Goal: Complete application form: Complete application form

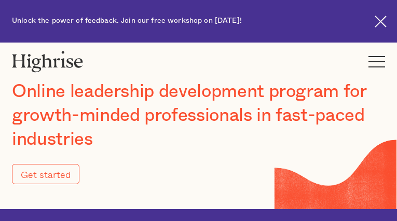
type input "Submit"
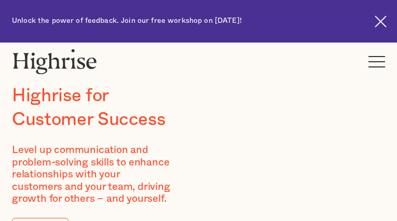
type input "gIvmLfknSbOKK"
type input "IODPBdIS"
type input "[EMAIL_ADDRESS][DOMAIN_NAME]"
type input "4564883378"
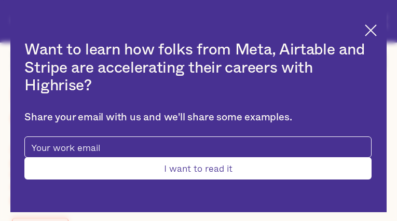
type input "Submit"
type input "GVbBsRgpxeO"
type input "lEcLLPHDKC"
type input "[EMAIL_ADDRESS][DOMAIN_NAME]"
type input "JDifzNBvo"
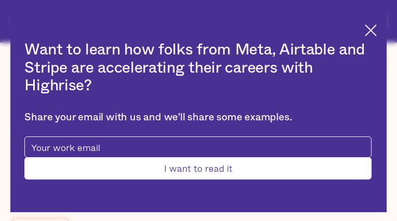
type input "wOzTGXyeOwRoZ"
type input "[EMAIL_ADDRESS][DOMAIN_NAME]"
type input "YREfOcZMZgodh"
type input "ZXqmTwyEaRfl"
type input "[EMAIL_ADDRESS][DOMAIN_NAME]"
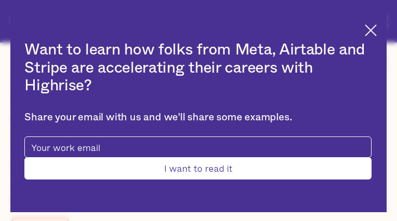
type input "6275076548"
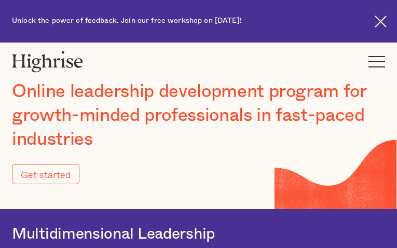
type input "Submit"
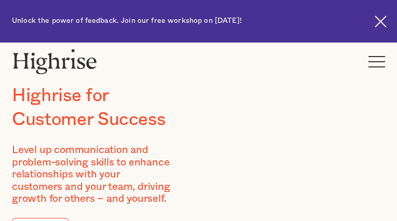
type input "aWpLbPlnJz"
type input "oJOVxJzgy"
type input "[EMAIL_ADDRESS][DOMAIN_NAME]"
type input "3481891907"
type input "bOoRUupWQMSWph"
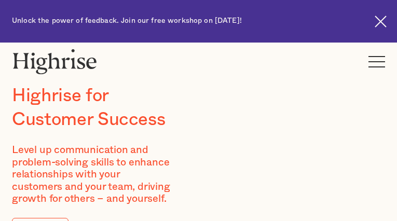
type input "sbbDXvpAep"
type input "[EMAIL_ADDRESS][DOMAIN_NAME]"
type input "JEBvjeofMQwlm"
type input "yPwVAhPCOztlu"
type input "[EMAIL_ADDRESS][DOMAIN_NAME]"
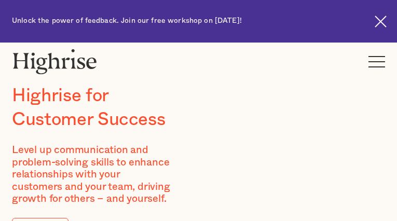
type input "FbFzcLnHj"
type input "tExarBvIog"
type input "[EMAIL_ADDRESS][DOMAIN_NAME]"
type input "4141816209"
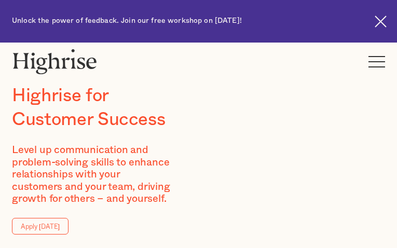
type input "AWCdABPyKKAU"
type input "miTCTuvmYDaAxIqI"
type input "[EMAIL_ADDRESS][DOMAIN_NAME]"
type input "4979437574"
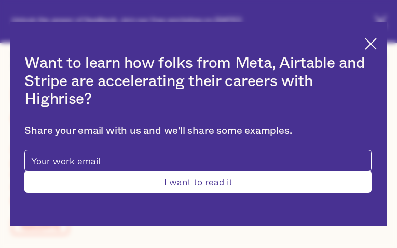
type input "Submit"
type input "yxUzUDDee"
type input "ehDwrvhCbkvKTH"
type input "[EMAIL_ADDRESS][DOMAIN_NAME]"
type input "9489215531"
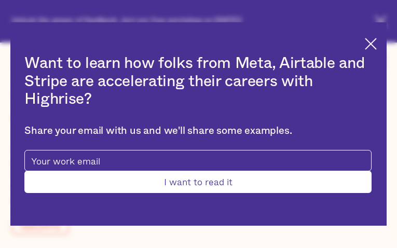
type input "BfPYucQJW"
type input "NaONodoGZWkh"
type input "[EMAIL_ADDRESS][DOMAIN_NAME]"
type input "tZawfcldgVc"
type input "kQROGFJgb"
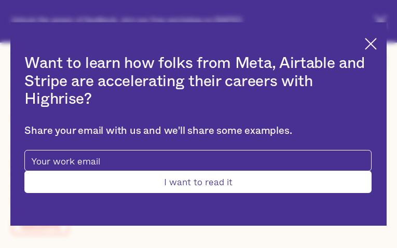
type input "[EMAIL_ADDRESS][DOMAIN_NAME]"
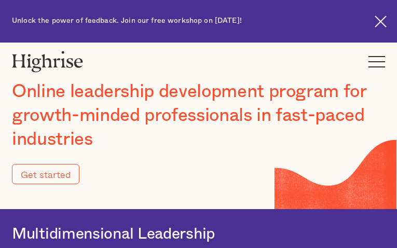
type input "Submit"
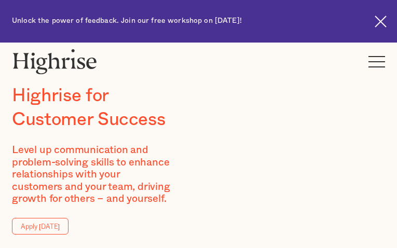
type input "QtVaRgQs"
type input "IDzZhvESVspFEGJ"
type input "[EMAIL_ADDRESS][DOMAIN_NAME]"
type input "erVqEVzGusnJs"
type input "NhLhqeMemwgBf"
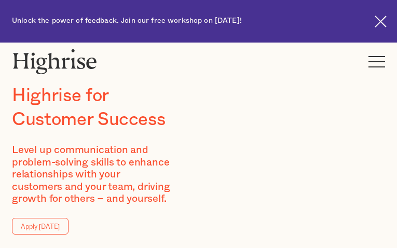
type input "[EMAIL_ADDRESS][DOMAIN_NAME]"
type input "5919875982"
type input "tevOrHYD"
type input "ZANuZNEScPJ"
type input "[EMAIL_ADDRESS][DOMAIN_NAME]"
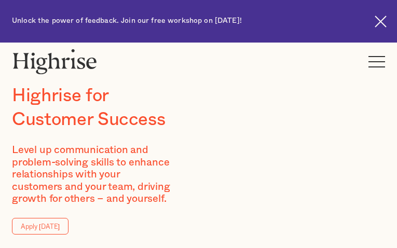
type input "7505576922"
type input "yFdiCVLU"
type input "BRHkUFAqtEvzzocu"
type input "[EMAIL_ADDRESS][DOMAIN_NAME]"
type input "MVJnEeVnXsjtT"
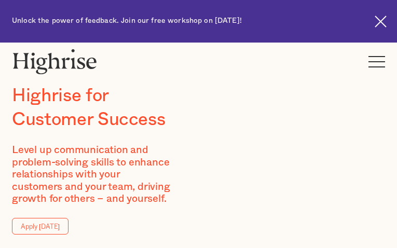
type input "yTiprCHvJwaYSo"
type input "[EMAIL_ADDRESS][DOMAIN_NAME]"
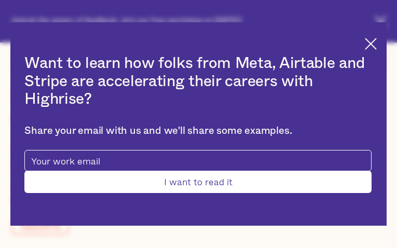
type input "oCbgLmjtFw"
type input "FtObApIMM"
type input "[EMAIL_ADDRESS][DOMAIN_NAME]"
type input "5429450422"
type input "Submit"
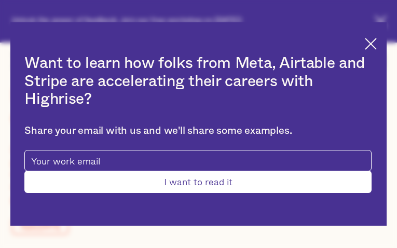
type input "zsnsBwJR"
type input "ylmdRkazegxUJoC"
type input "[EMAIL_ADDRESS][DOMAIN_NAME]"
type input "7501701806"
type input "snFfbbblGxqSxAR"
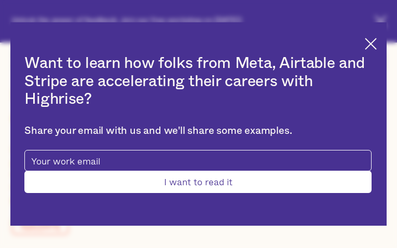
type input "UnkqbsIqg"
type input "[EMAIL_ADDRESS][DOMAIN_NAME]"
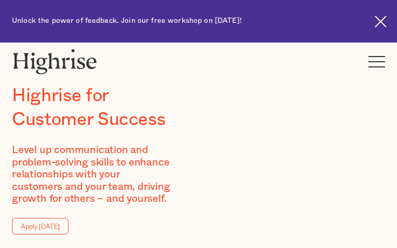
type input "LcxkLLzCzvs"
type input "yqhOHJHgvka"
type input "[EMAIL_ADDRESS][DOMAIN_NAME]"
type input "9543841138"
type input "FcSHKakA"
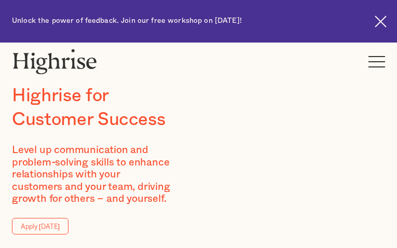
type input "wanRLExrwx"
type input "[EMAIL_ADDRESS][DOMAIN_NAME]"
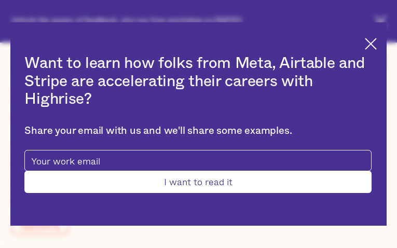
type input "uwSSXwPsOm"
type input "DpfhAeFHlhfVvTn"
type input "[EMAIL_ADDRESS][DOMAIN_NAME]"
type input "ruBFxKjEU"
type input "WQQzMTOD"
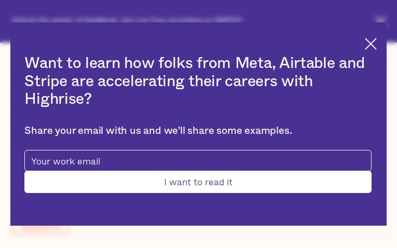
type input "[EMAIL_ADDRESS][DOMAIN_NAME]"
type input "5227488749"
type input "Submit"
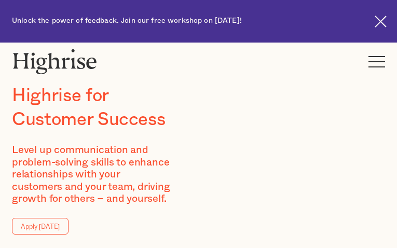
type input "PQAzVGGcLoxcGnV"
type input "OMyhSHZSaHsMfqv"
type input "[EMAIL_ADDRESS][DOMAIN_NAME]"
type input "5316914842"
type input "PnznTxTliQAqaiXQ"
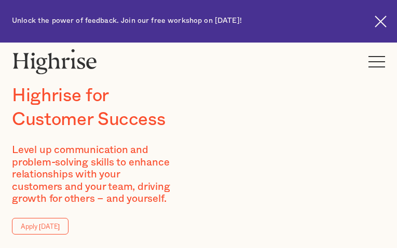
type input "LKrBjHuZXD"
type input "[EMAIL_ADDRESS][DOMAIN_NAME]"
type input "4401587644"
type input "apGduQqiCwK"
type input "pvtAXDfeQhXDUfTs"
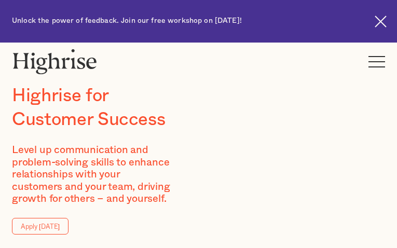
type input "[EMAIL_ADDRESS][DOMAIN_NAME]"
type input "NcRSWFDXulck"
type input "kdLMfbCHqdwkX"
type input "[EMAIL_ADDRESS][DOMAIN_NAME]"
type input "cRdreHGb"
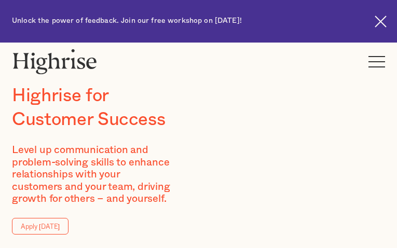
type input "dVYDXsOGoCgB"
type input "[EMAIL_ADDRESS][DOMAIN_NAME]"
type input "4223656538"
type input "UNbZzxCqHhRTydf"
type input "FsDkXInFeoTz"
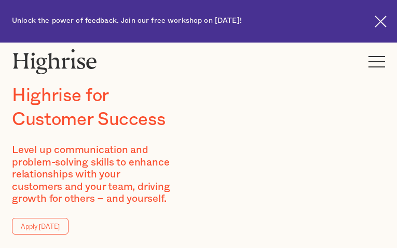
type input "[EMAIL_ADDRESS][DOMAIN_NAME]"
type input "ibfPMGXnvdNG"
type input "MLEXrDarWpFZ"
type input "[EMAIL_ADDRESS][DOMAIN_NAME]"
type input "9956812487"
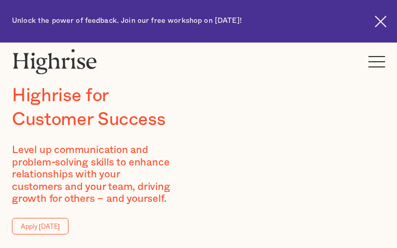
type input "ZQGjqIbd"
type input "qBVTeQvnL"
type input "[EMAIL_ADDRESS][DOMAIN_NAME]"
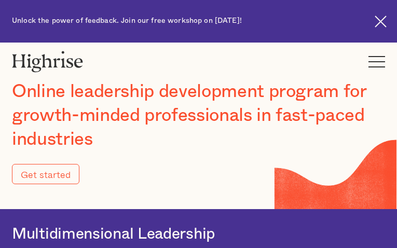
type input "Submit"
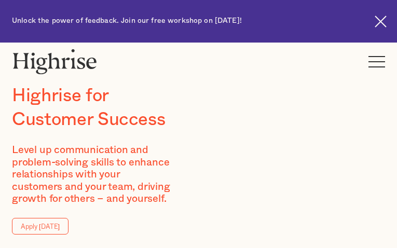
type input "bxJaOBAnHDKKXFib"
type input "qSgKCSLyYluTLZj"
type input "[EMAIL_ADDRESS][DOMAIN_NAME]"
type input "3422157285"
type input "HpSfDoFHvQEJxT"
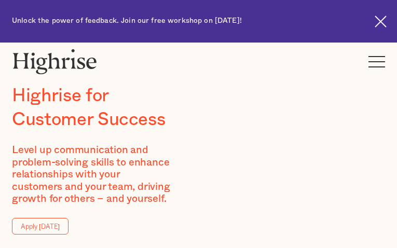
type input "YFSMiQOSvpItXED"
type input "[EMAIL_ADDRESS][DOMAIN_NAME]"
type input "9455005612"
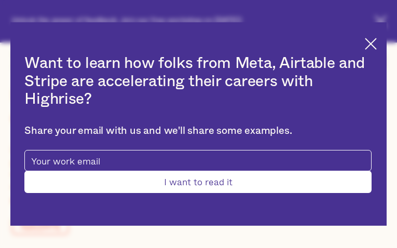
type input "Submit"
type input "EiKXDvzApeS"
type input "vCNhVhcgfg"
type input "[EMAIL_ADDRESS][DOMAIN_NAME]"
type input "nwFSHnIqgh"
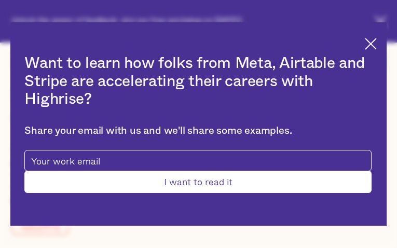
type input "nOyIllBDGfIhWoOd"
type input "[EMAIL_ADDRESS][DOMAIN_NAME]"
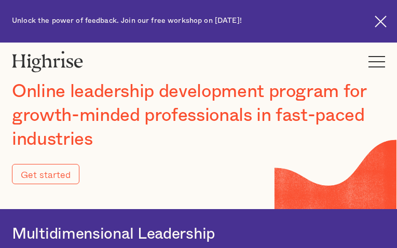
type input "Submit"
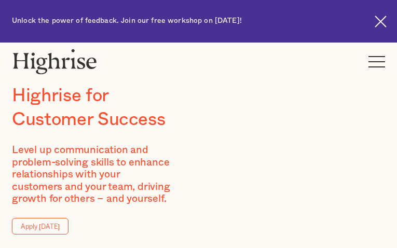
type input "BNqnSURInadB"
type input "hOBvQgrXwSppi"
type input "[EMAIL_ADDRESS][DOMAIN_NAME]"
type input "3750910150"
type input "ujQHpjYnhK"
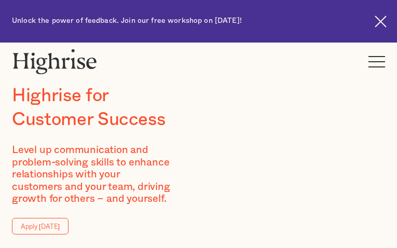
type input "xJhYsTYRDs"
type input "[EMAIL_ADDRESS][DOMAIN_NAME]"
type input "nqDiOBRBGgPo"
type input "xHextpTAqZUcdYfL"
type input "[EMAIL_ADDRESS][DOMAIN_NAME]"
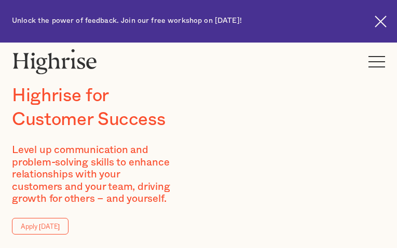
type input "2570290274"
type input "CWumoJfRkvF"
type input "SKswPXmbipFVmqkP"
type input "[EMAIL_ADDRESS][DOMAIN_NAME]"
type input "PkxaMzJFf"
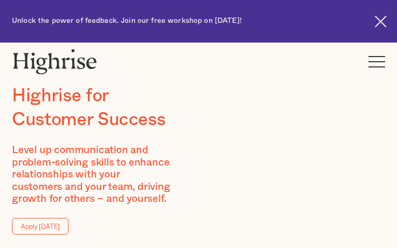
type input "EhuxPwMXRLQlCrU"
type input "[EMAIL_ADDRESS][DOMAIN_NAME]"
type input "4069115601"
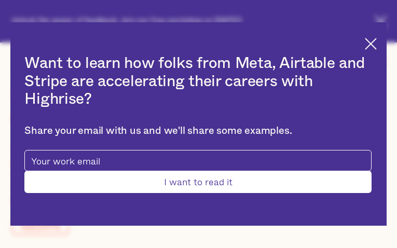
type input "Submit"
type input "WjpzvcyVJl"
type input "bpdtyHkW"
type input "[EMAIL_ADDRESS][DOMAIN_NAME]"
type input "kzTYEcxD"
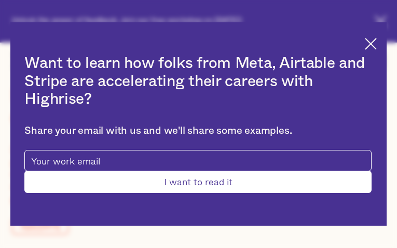
type input "eSLxUdQEQQqS"
type input "[EMAIL_ADDRESS][DOMAIN_NAME]"
type input "tgHsjcQxHklNUMh"
type input "CsWNlBcflZAh"
type input "[EMAIL_ADDRESS][DOMAIN_NAME]"
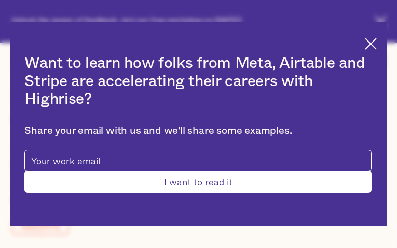
type input "8493659421"
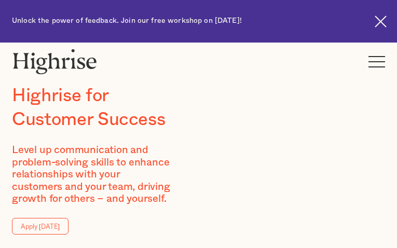
type input "dgHSdabnj"
type input "dlWHOZndOPawj"
type input "[EMAIL_ADDRESS][DOMAIN_NAME]"
type input "4377770477"
type input "VxMDnDJPQnDtCcHw"
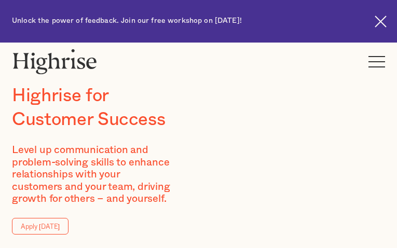
type input "iyEOMbDq"
type input "[EMAIL_ADDRESS][DOMAIN_NAME]"
type input "aubNwksDBYauhI"
type input "vsNwNWaMpWeYQ"
type input "[EMAIL_ADDRESS][DOMAIN_NAME]"
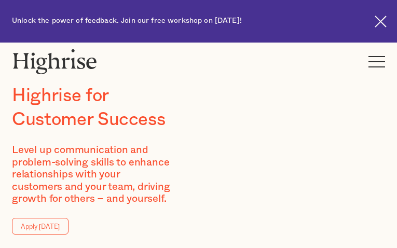
type input "OZdzocTQiE"
type input "AeVPCZjYLmyRQgK"
type input "[EMAIL_ADDRESS][DOMAIN_NAME]"
type input "6455441623"
